Goal: Task Accomplishment & Management: Use online tool/utility

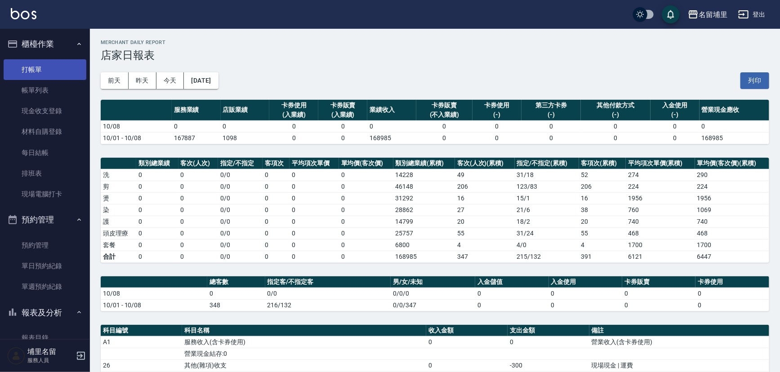
click at [59, 64] on link "打帳單" at bounding box center [45, 69] width 83 height 21
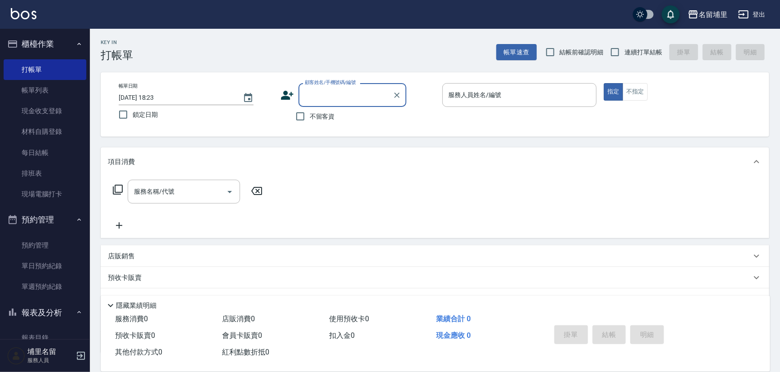
click at [324, 117] on span "不留客資" at bounding box center [322, 116] width 25 height 9
click at [310, 117] on input "不留客資" at bounding box center [300, 116] width 19 height 19
checkbox input "true"
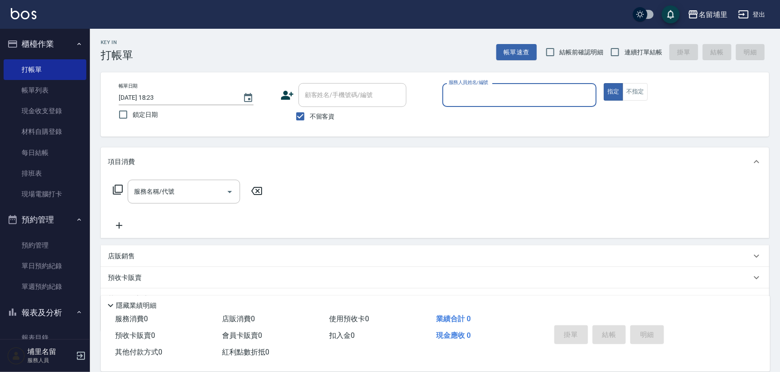
click at [626, 49] on span "連續打單結帳" at bounding box center [643, 52] width 38 height 9
click at [624, 49] on input "連續打單結帳" at bounding box center [614, 52] width 19 height 19
checkbox input "true"
click at [536, 93] on input "服務人員姓名/編號" at bounding box center [519, 95] width 147 height 16
type input "[PERSON_NAME]-5"
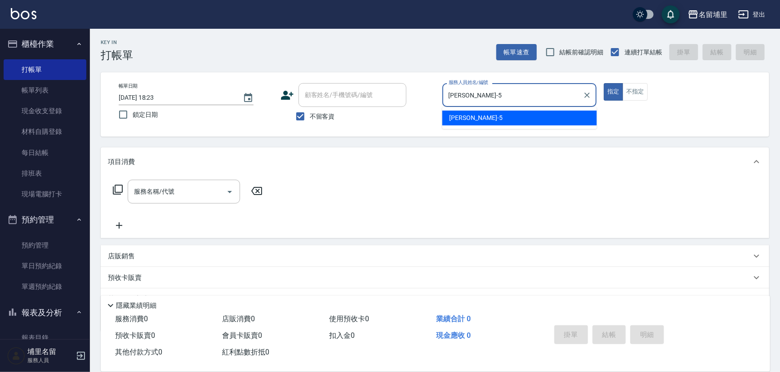
type button "true"
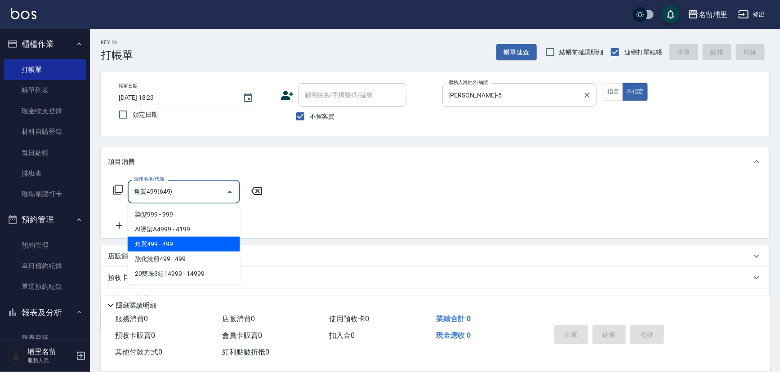
type input "角質499(649)"
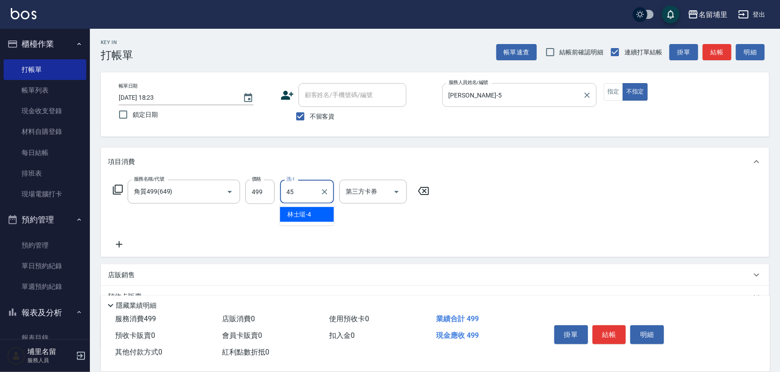
type input "[PERSON_NAME]-45"
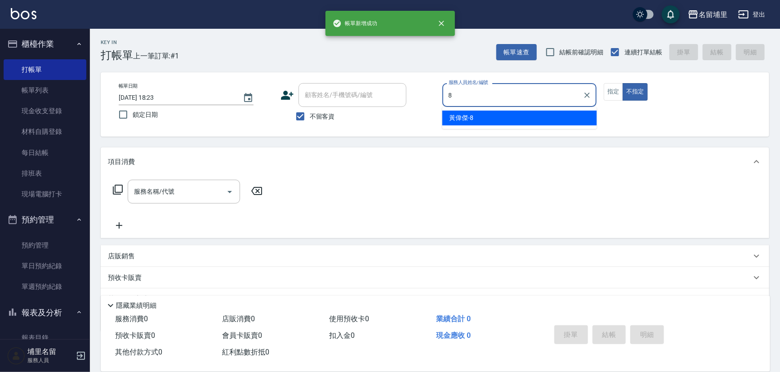
type input "[PERSON_NAME]-8"
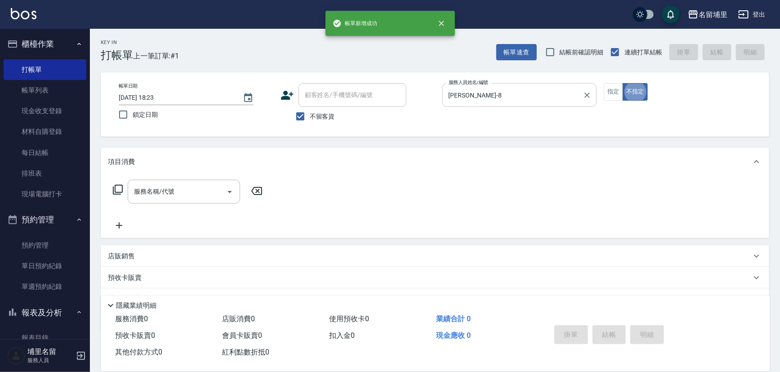
type button "false"
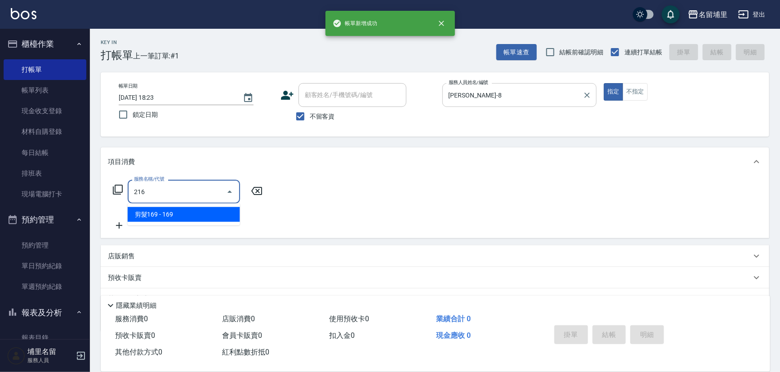
type input "剪髮169(216)"
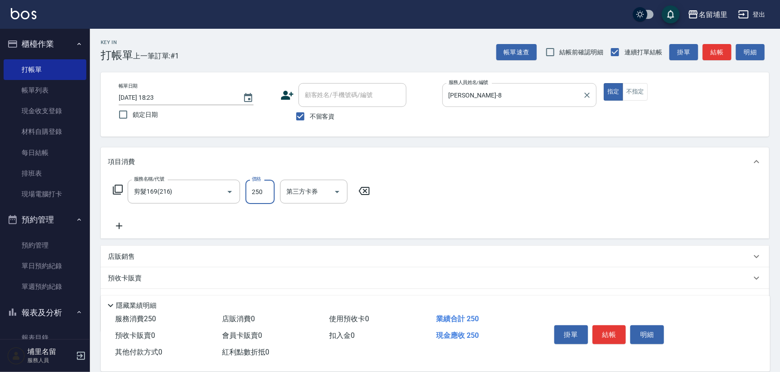
type input "250"
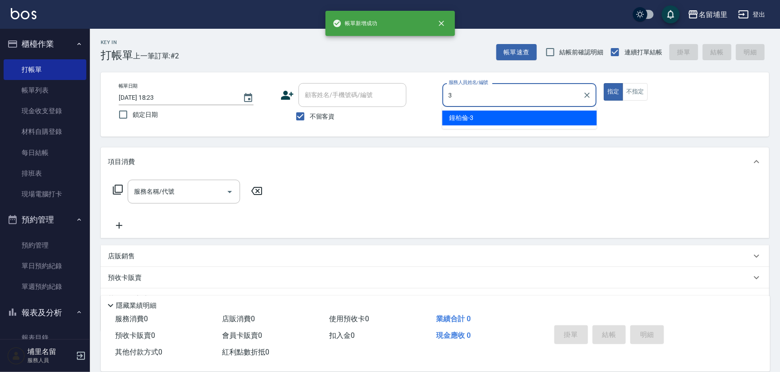
type input "[PERSON_NAME]-3"
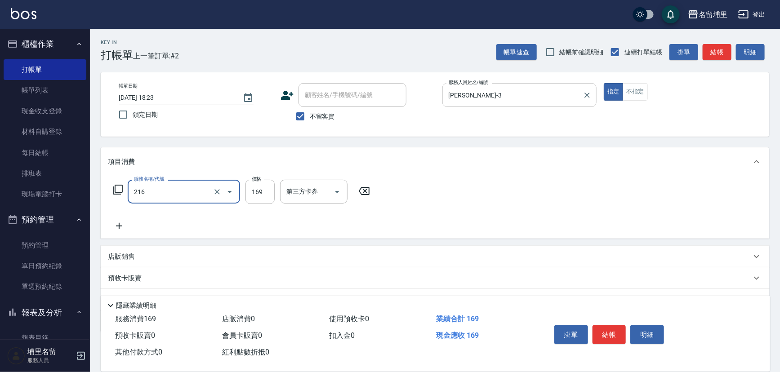
type input "剪髮169(216)"
type input "200"
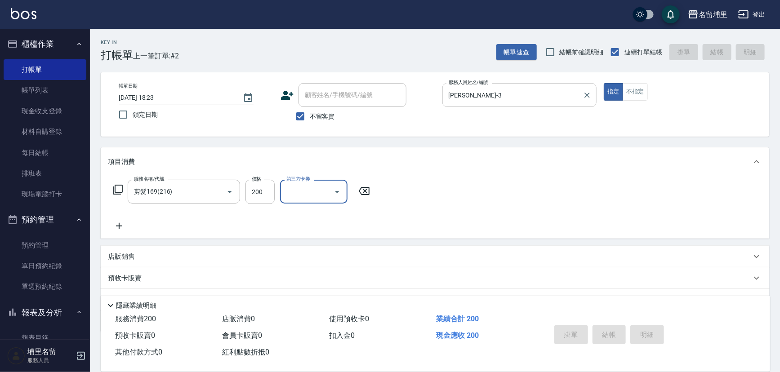
type input "[DATE] 18:24"
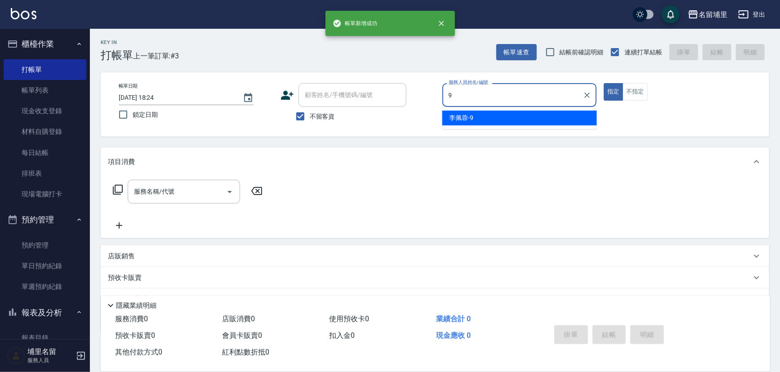
type input "[PERSON_NAME]-9"
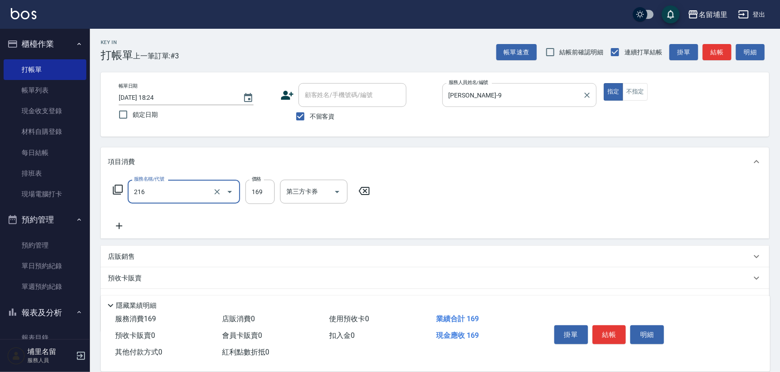
type input "剪髮169(216)"
type input "250"
